Goal: Information Seeking & Learning: Check status

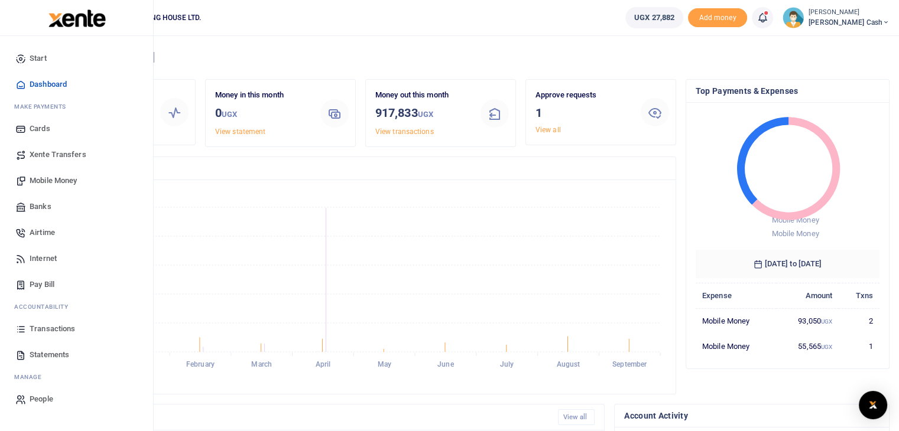
click at [38, 81] on span "Dashboard" at bounding box center [48, 85] width 37 height 12
click at [46, 357] on span "Statements" at bounding box center [50, 355] width 40 height 12
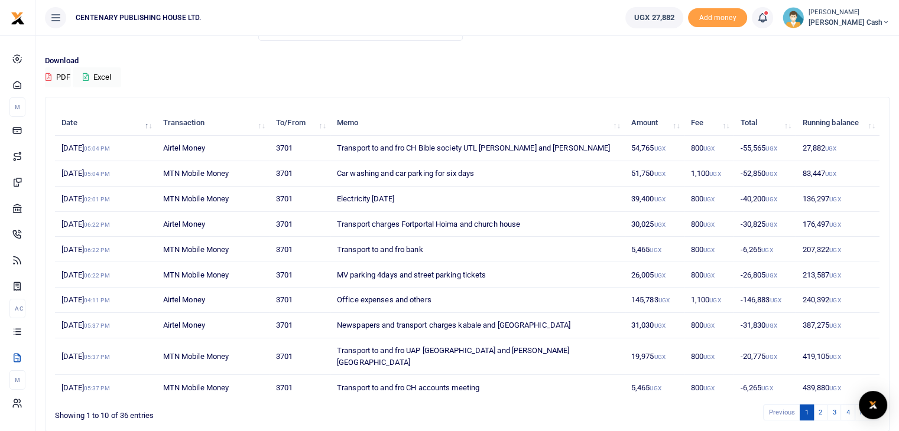
scroll to position [79, 0]
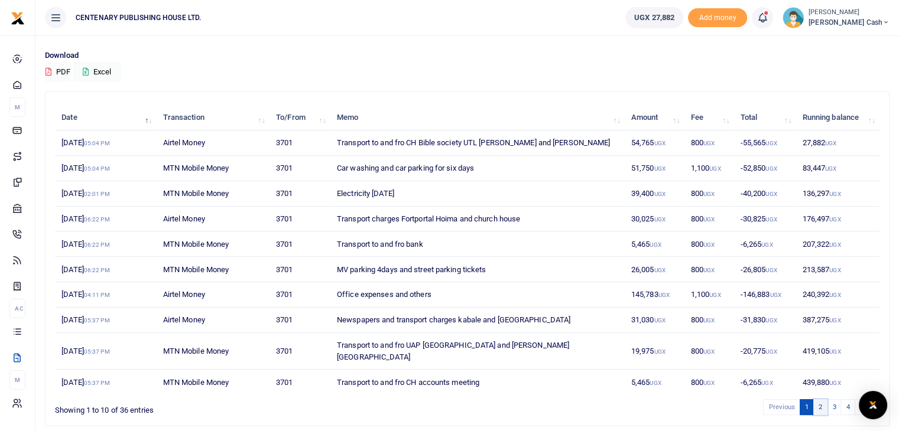
click at [818, 399] on link "2" at bounding box center [820, 407] width 14 height 16
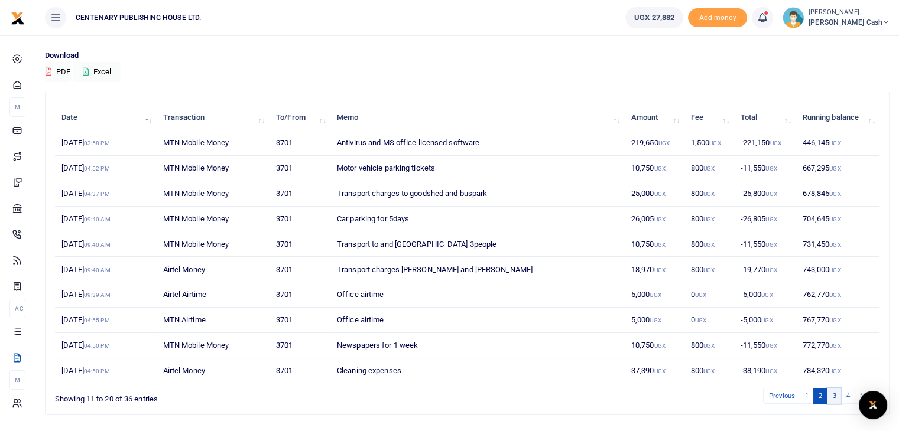
click at [835, 398] on link "3" at bounding box center [833, 396] width 14 height 16
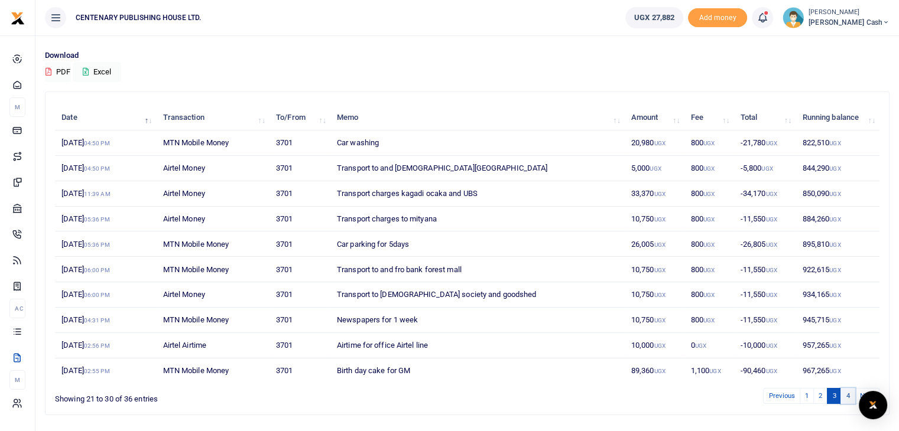
click at [848, 392] on link "4" at bounding box center [847, 396] width 14 height 16
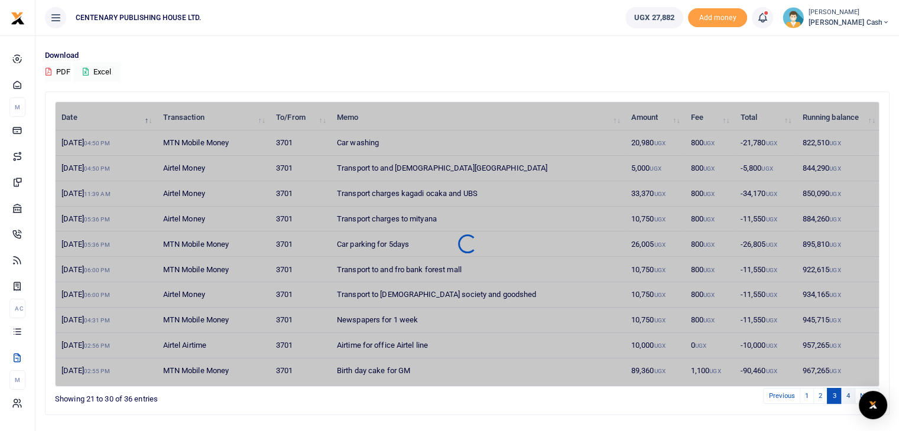
scroll to position [9, 0]
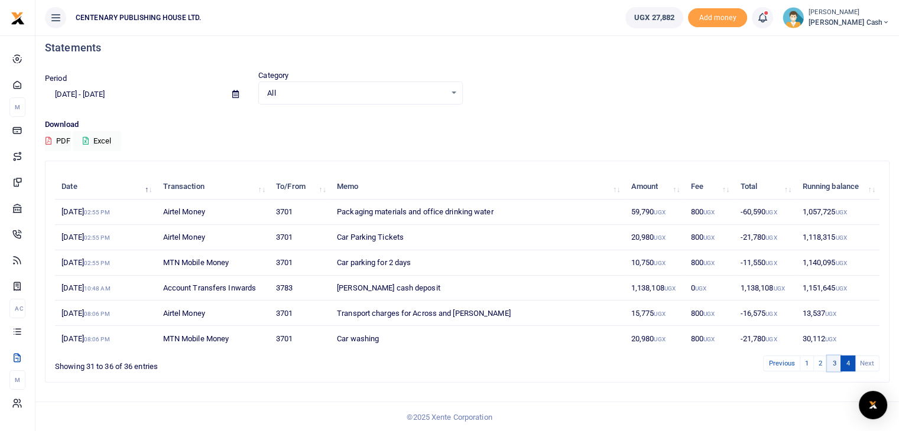
click at [832, 365] on link "3" at bounding box center [833, 364] width 14 height 16
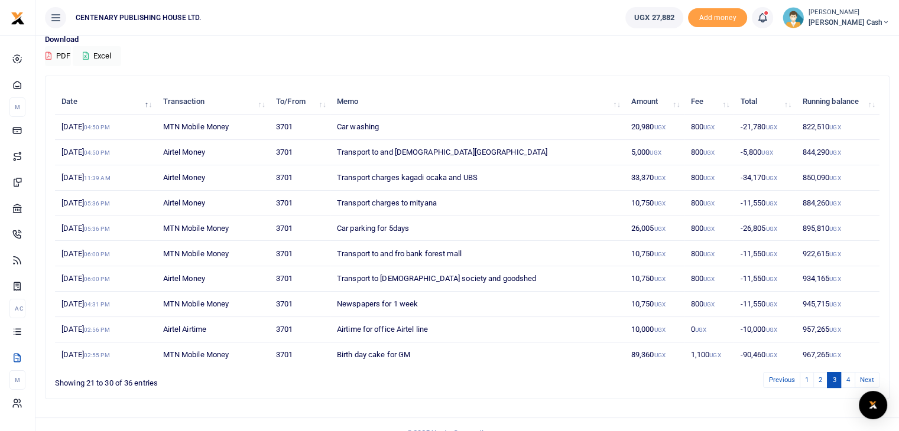
scroll to position [110, 0]
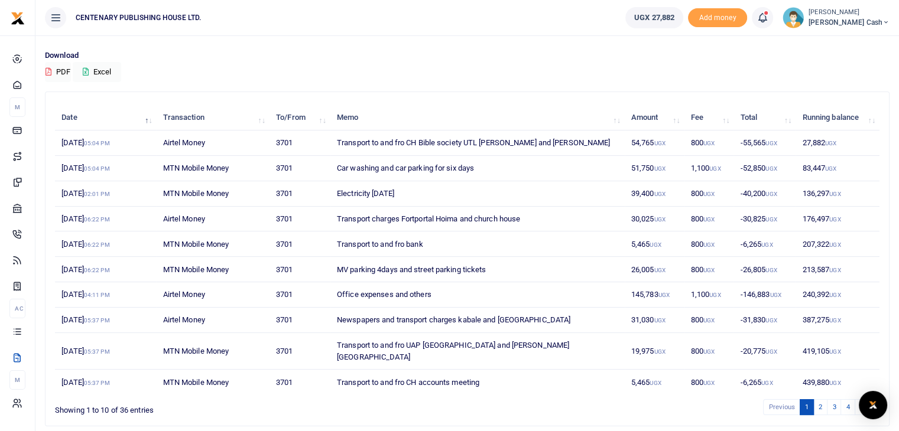
scroll to position [110, 0]
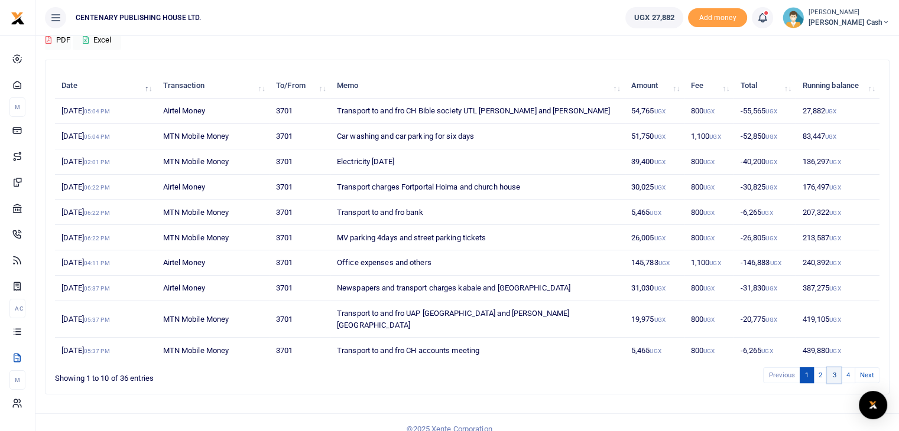
click at [832, 367] on link "3" at bounding box center [833, 375] width 14 height 16
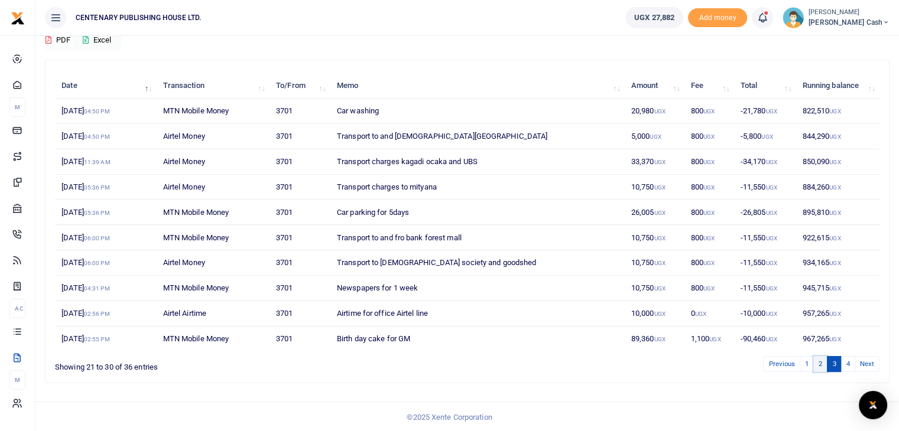
click at [820, 362] on link "2" at bounding box center [820, 364] width 14 height 16
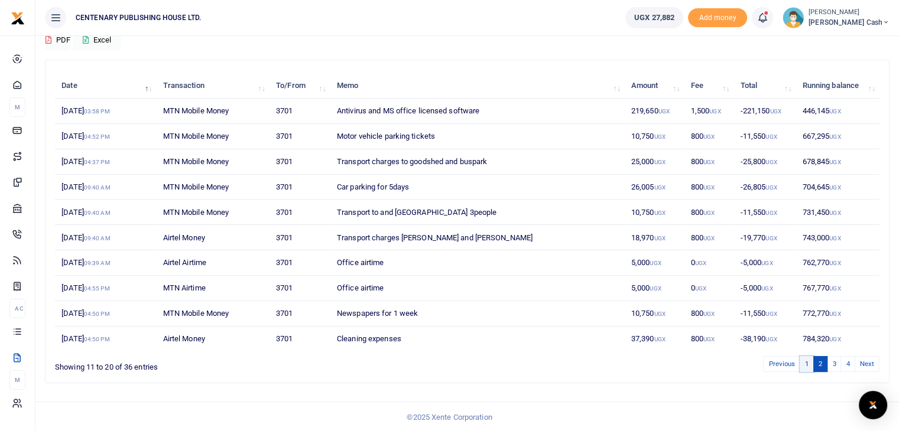
click at [805, 364] on link "1" at bounding box center [806, 364] width 14 height 16
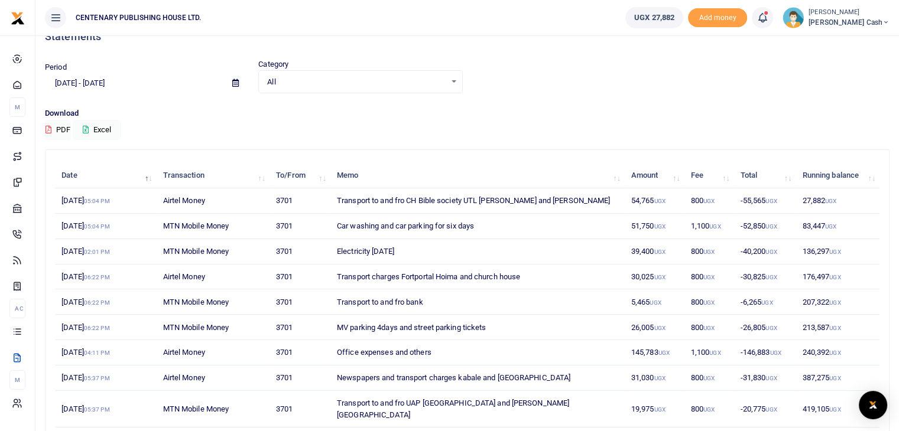
scroll to position [0, 0]
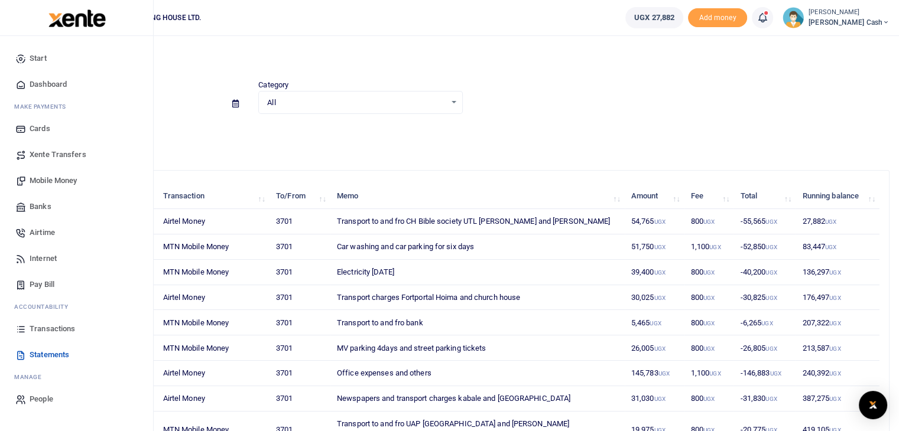
click at [45, 83] on span "Dashboard" at bounding box center [48, 85] width 37 height 12
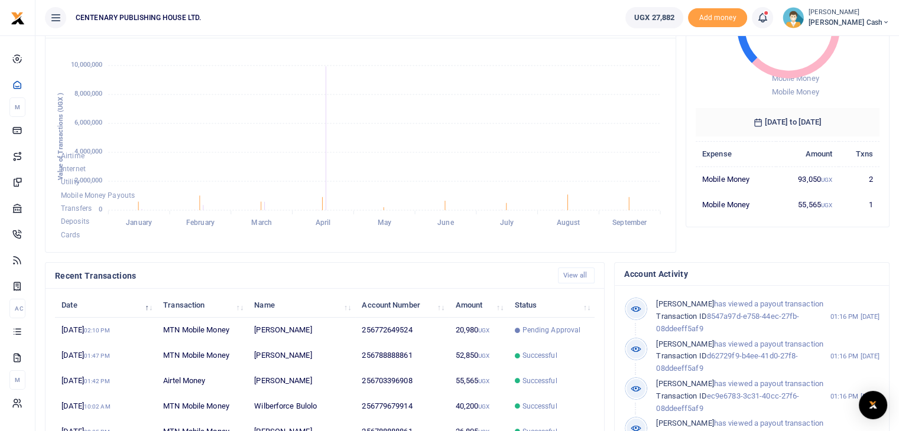
scroll to position [181, 0]
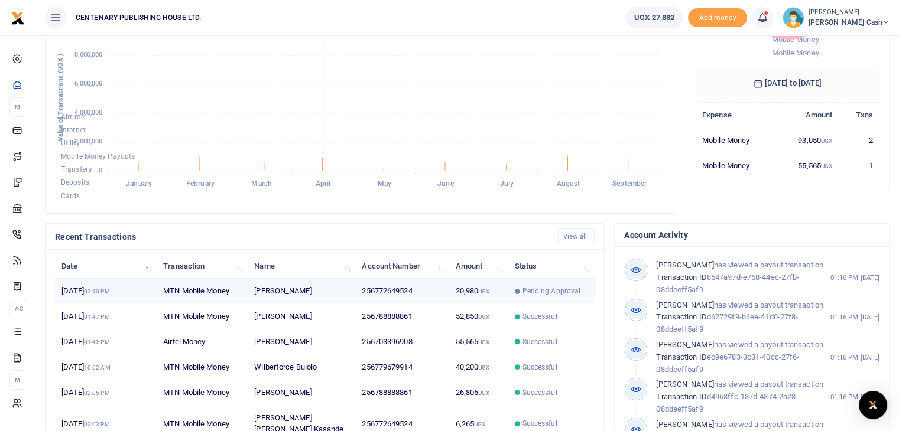
click at [392, 287] on td "256772649524" at bounding box center [401, 291] width 93 height 25
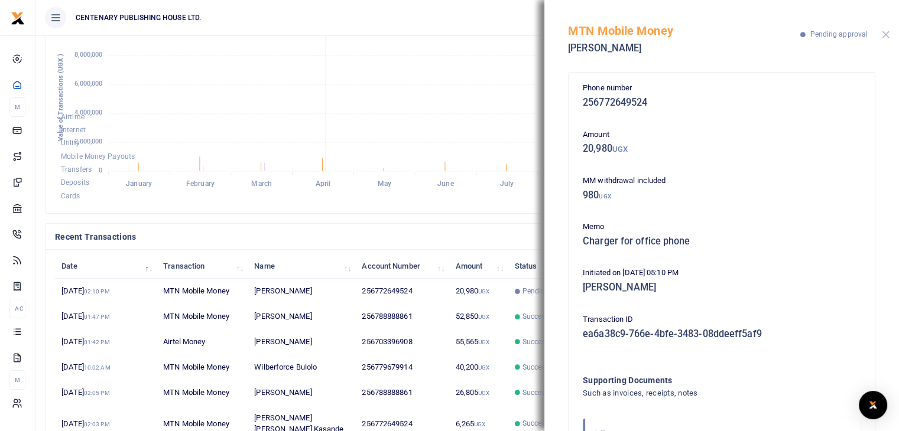
click at [884, 35] on button "Close" at bounding box center [885, 35] width 8 height 8
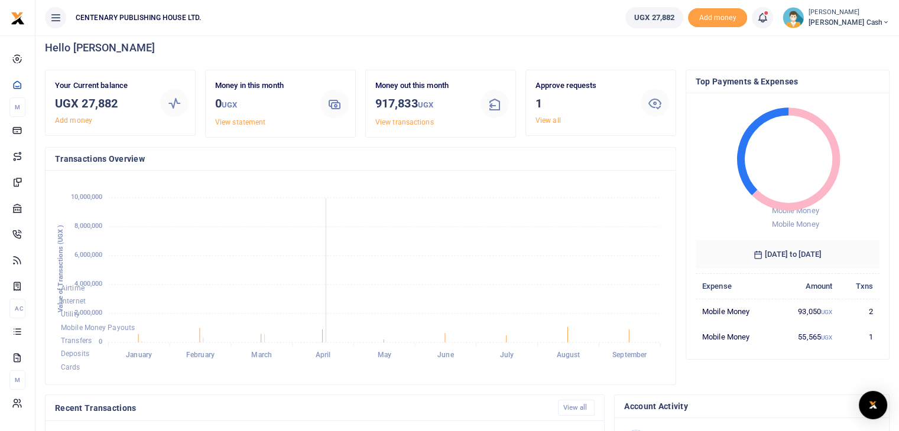
scroll to position [0, 0]
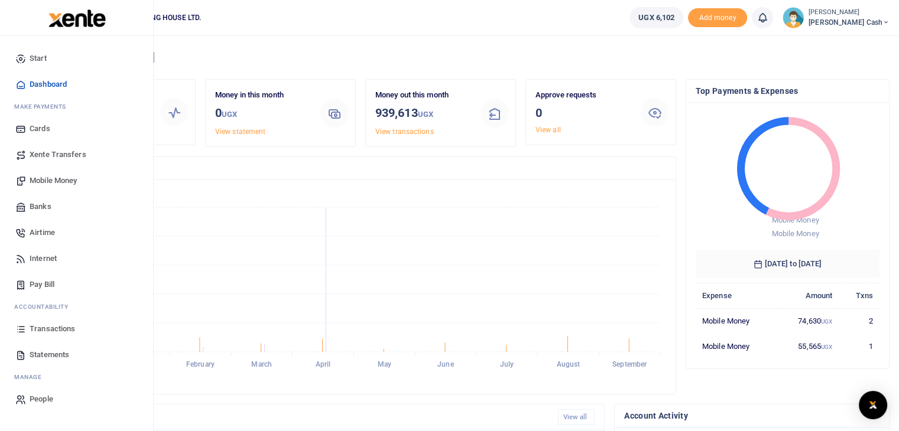
click at [43, 353] on span "Statements" at bounding box center [50, 355] width 40 height 12
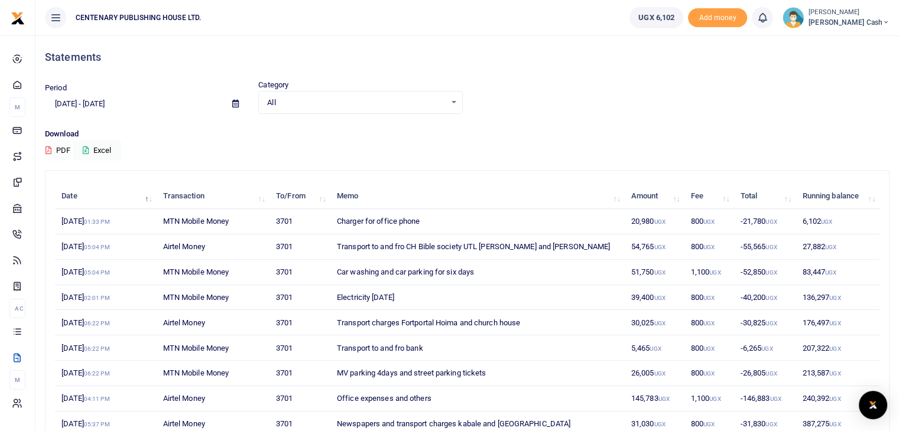
click at [61, 149] on button "PDF" at bounding box center [58, 151] width 26 height 20
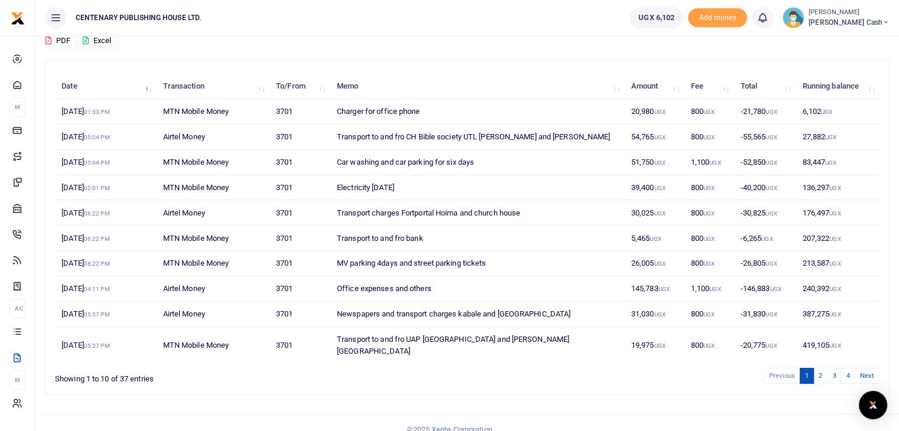
scroll to position [110, 0]
